Goal: Understand process/instructions

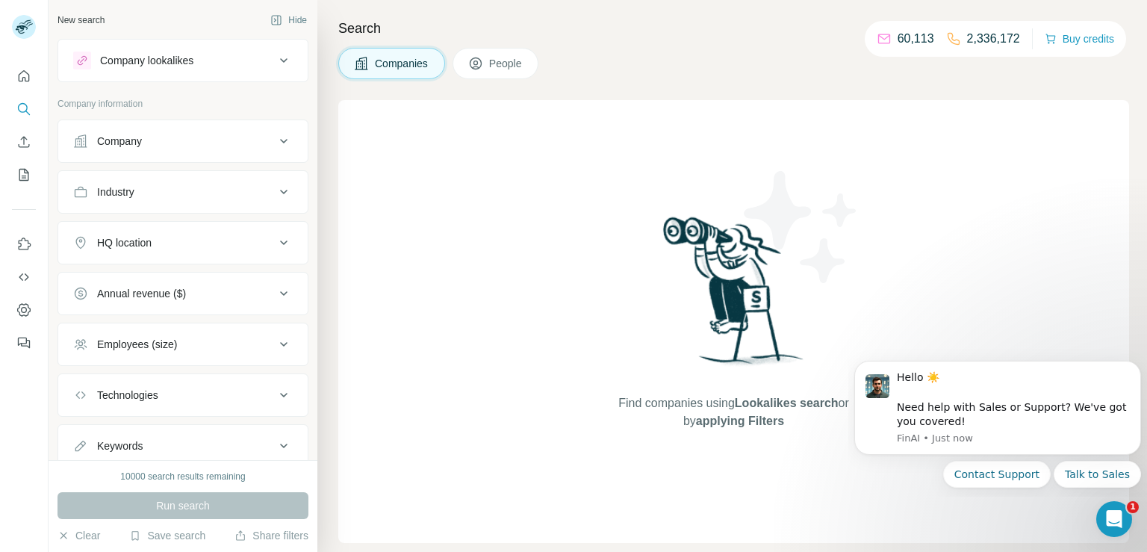
click at [197, 43] on button "Company lookalikes" at bounding box center [182, 61] width 249 height 36
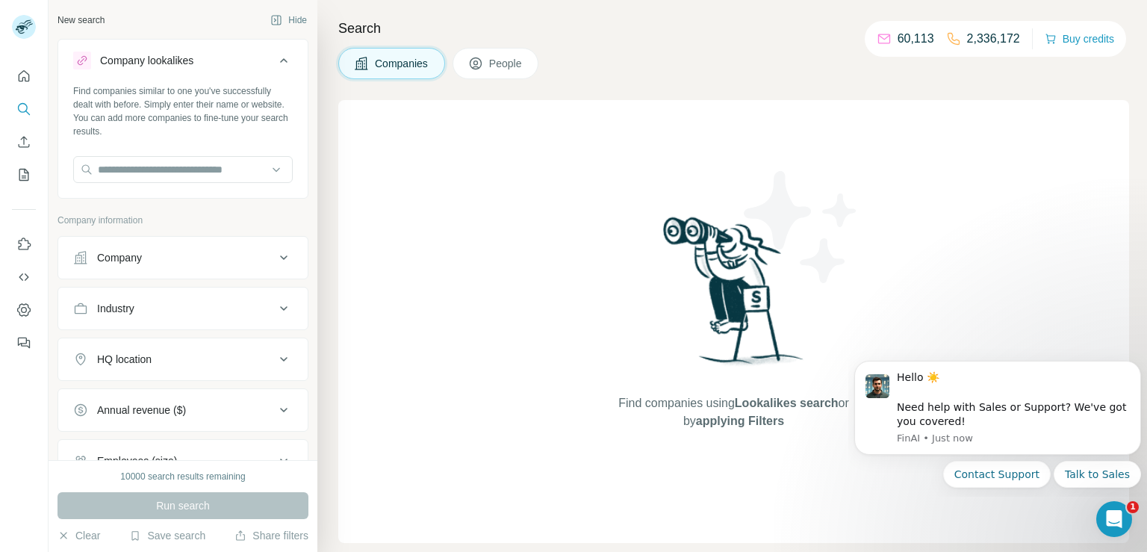
click at [191, 57] on div "Company lookalikes" at bounding box center [146, 60] width 93 height 15
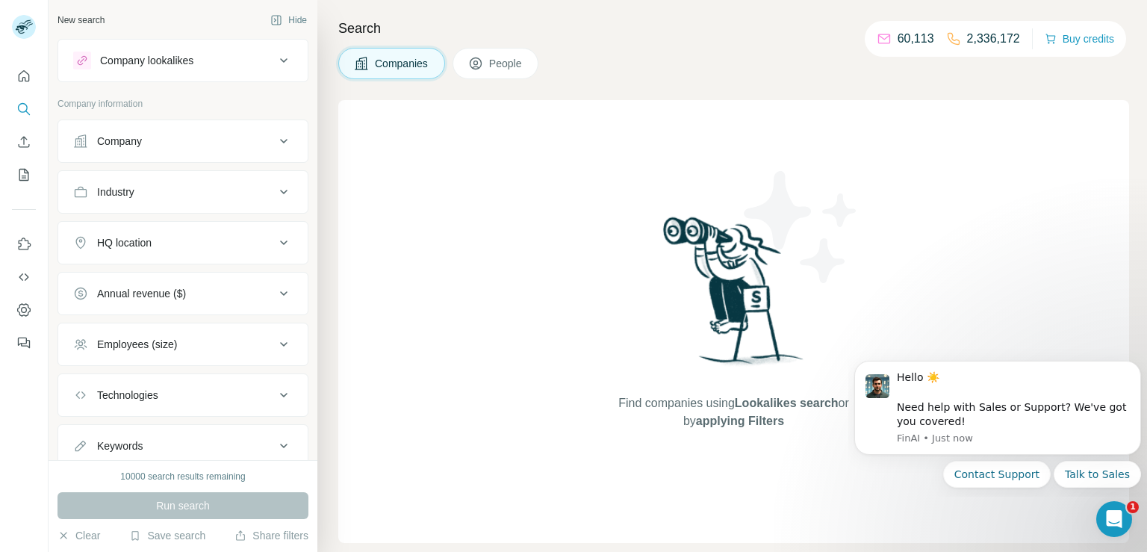
click at [192, 143] on div "Company" at bounding box center [174, 141] width 202 height 15
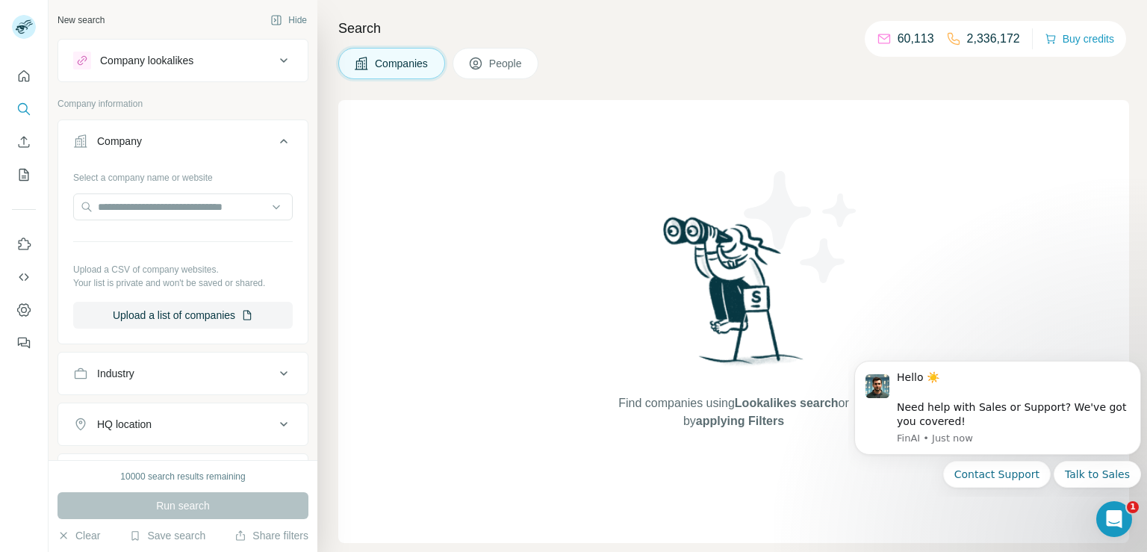
click at [192, 143] on div "Company" at bounding box center [174, 141] width 202 height 15
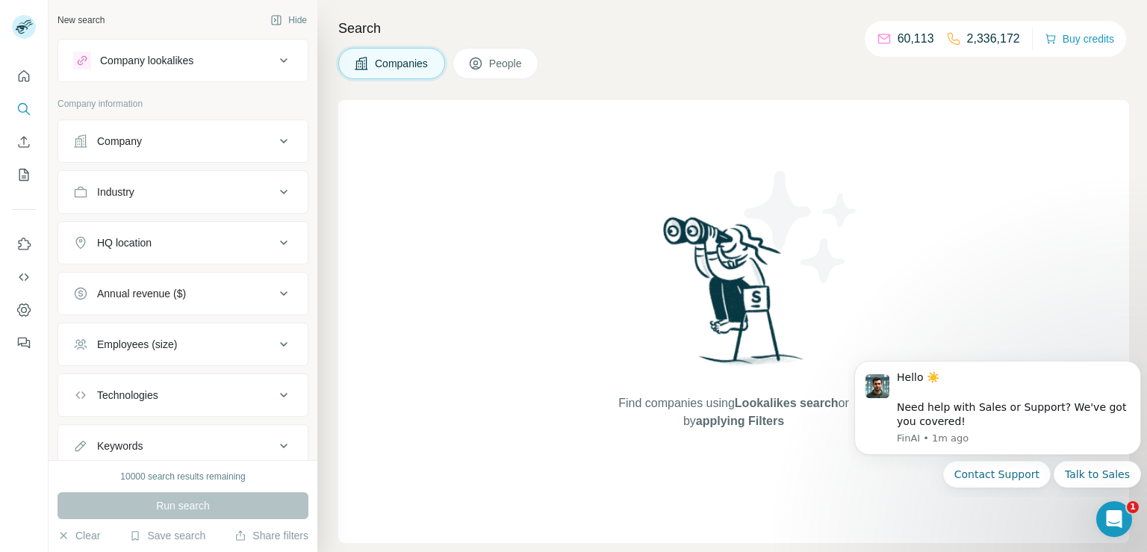
click at [161, 134] on div "Company" at bounding box center [174, 141] width 202 height 15
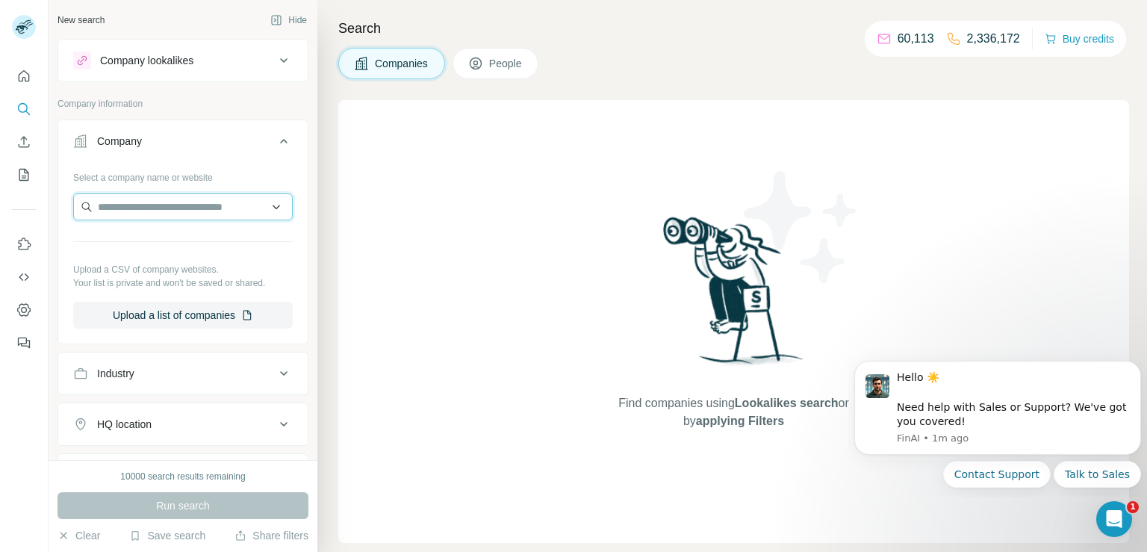
click at [191, 211] on input "text" at bounding box center [183, 206] width 220 height 27
click at [27, 77] on icon "Quick start" at bounding box center [23, 76] width 15 height 15
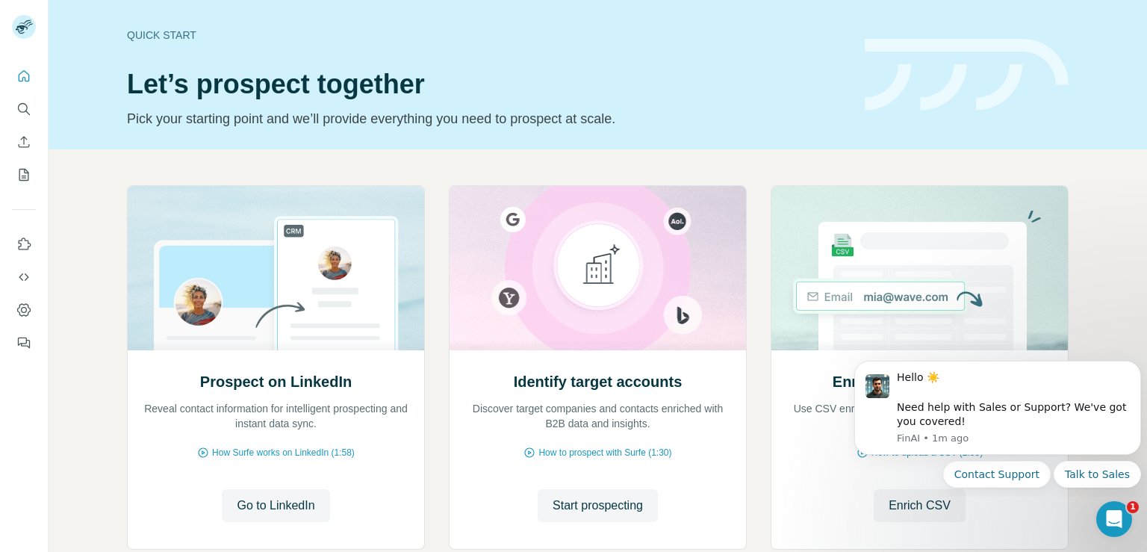
scroll to position [1, 0]
click at [23, 81] on icon "Quick start" at bounding box center [23, 76] width 15 height 15
